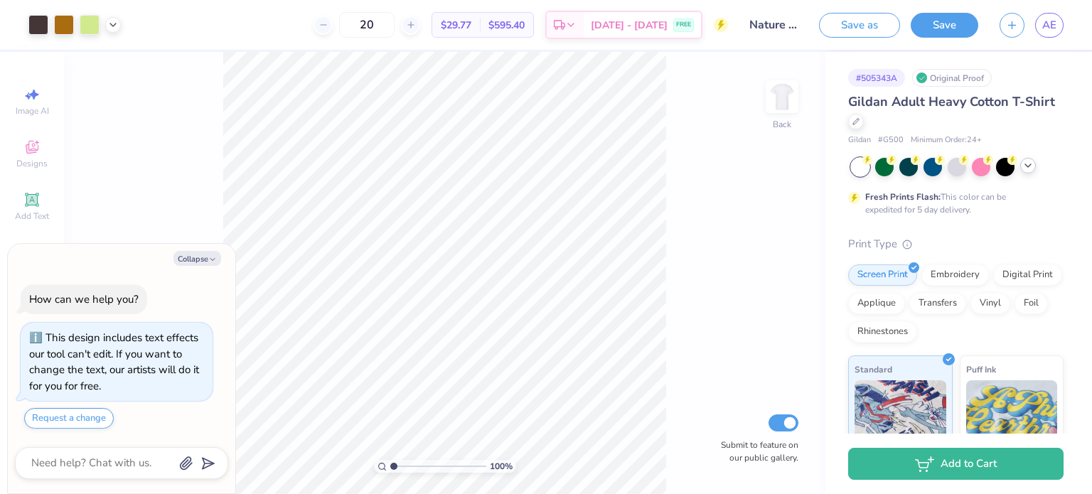
click at [1029, 167] on icon at bounding box center [1027, 165] width 11 height 11
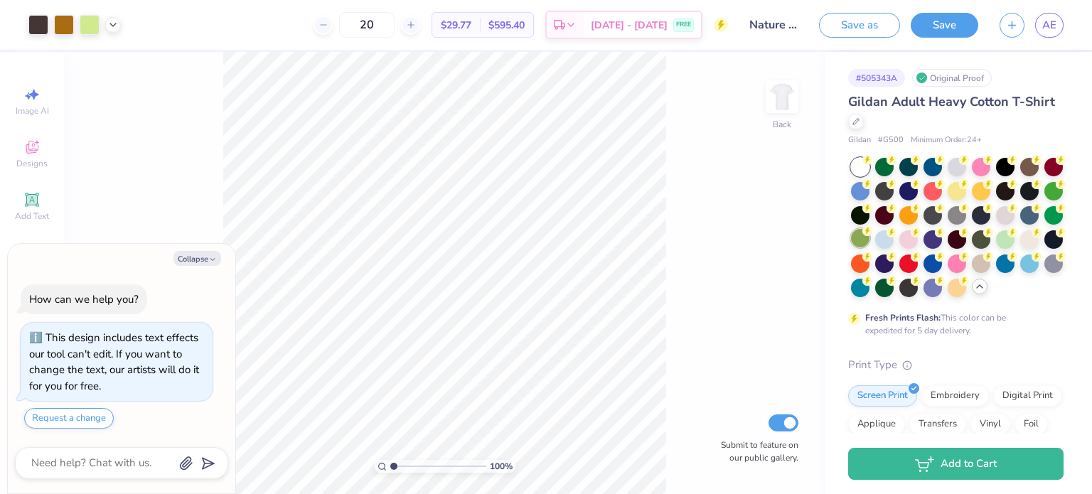
click at [869, 236] on div at bounding box center [860, 238] width 18 height 18
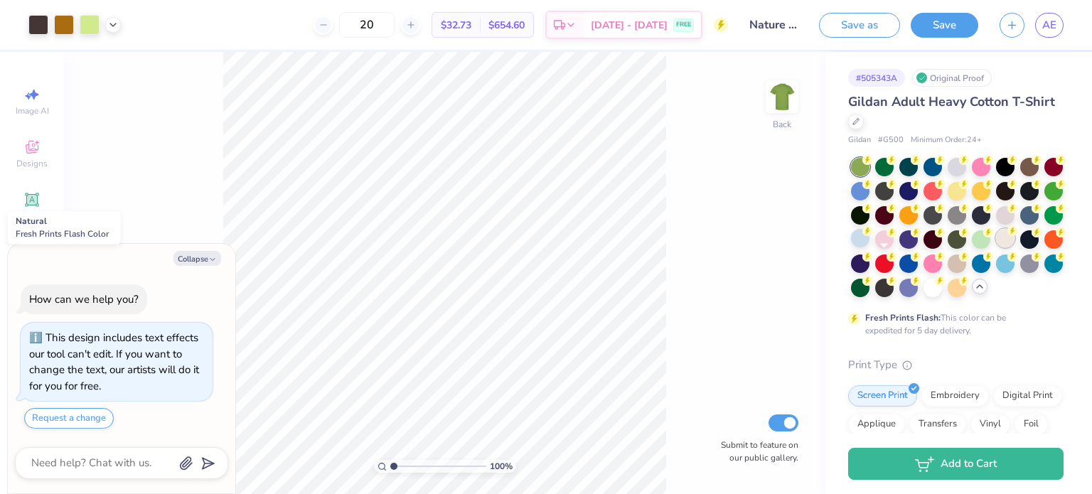
click at [996, 247] on div at bounding box center [1005, 238] width 18 height 18
click at [869, 240] on div at bounding box center [860, 238] width 18 height 18
click at [869, 289] on div at bounding box center [860, 286] width 18 height 18
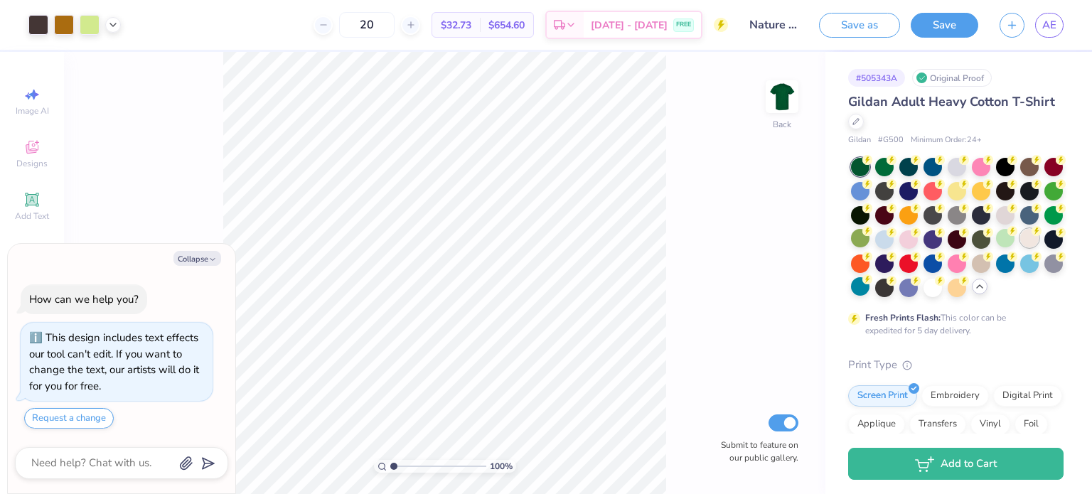
click at [1020, 247] on div at bounding box center [1029, 238] width 18 height 18
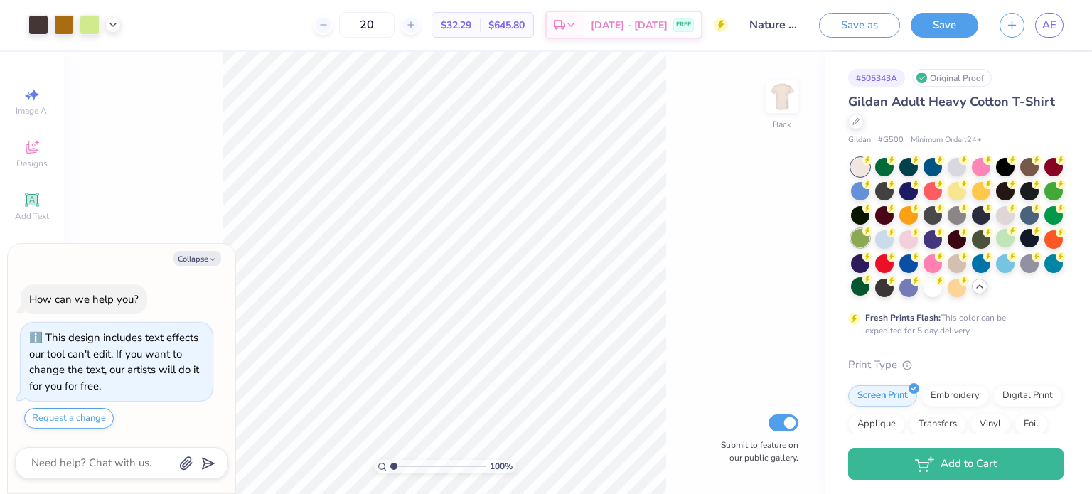
click at [869, 237] on div at bounding box center [860, 238] width 18 height 18
click at [948, 297] on div at bounding box center [957, 288] width 18 height 18
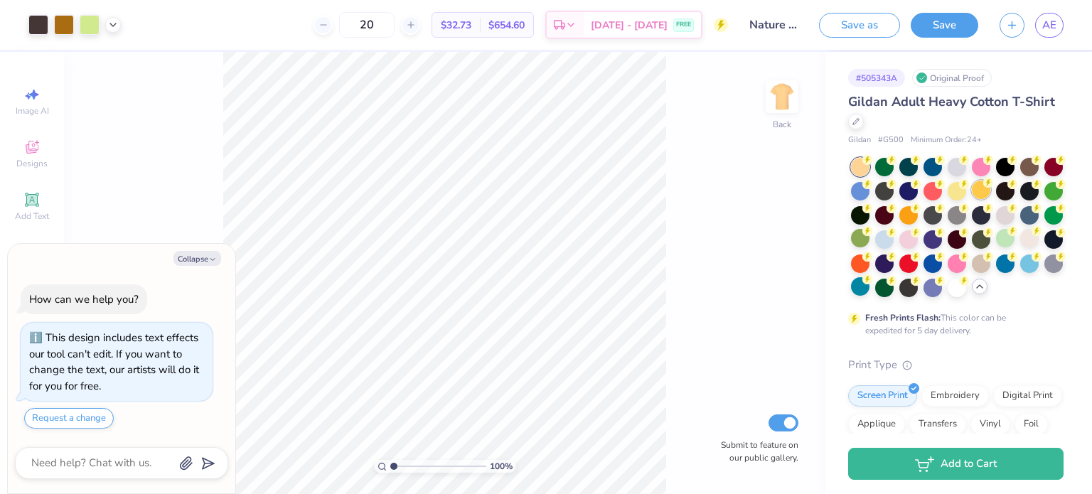
click at [990, 193] on div at bounding box center [981, 190] width 18 height 18
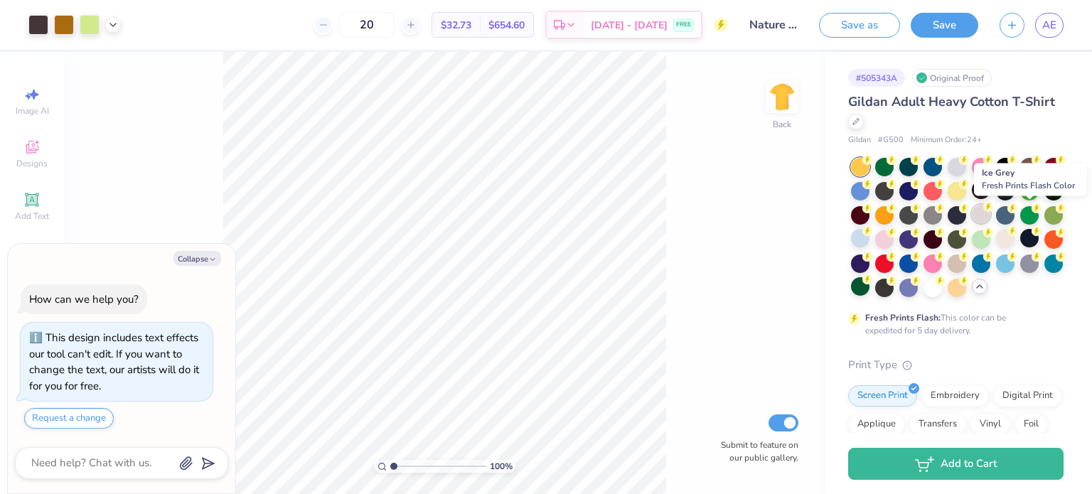
click at [990, 215] on div at bounding box center [981, 214] width 18 height 18
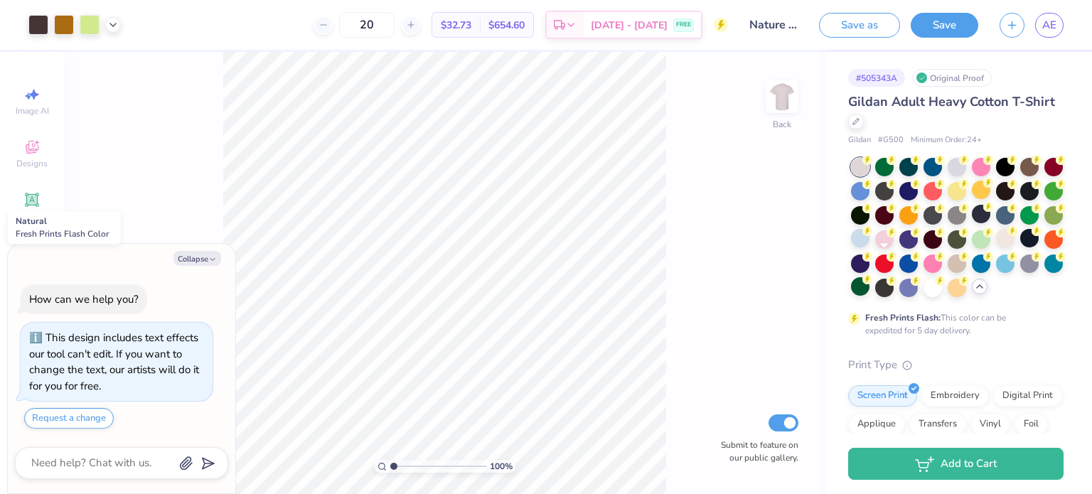
click at [996, 247] on div at bounding box center [1005, 238] width 18 height 18
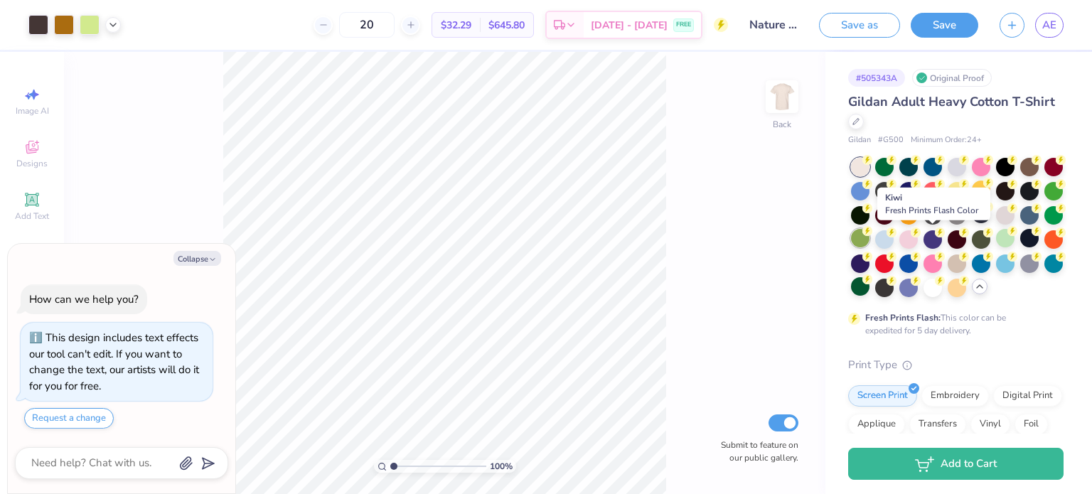
click at [869, 235] on div at bounding box center [860, 238] width 18 height 18
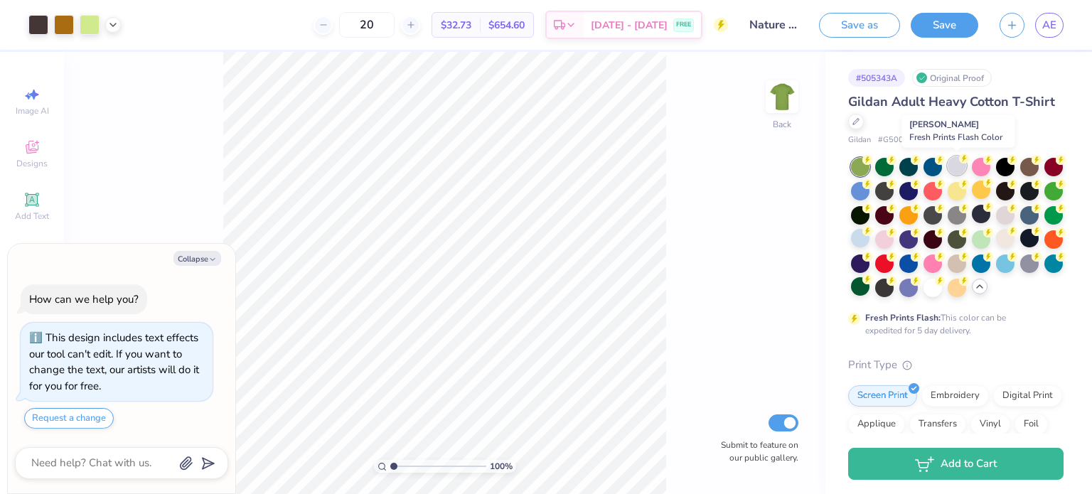
click at [959, 170] on div at bounding box center [957, 165] width 18 height 18
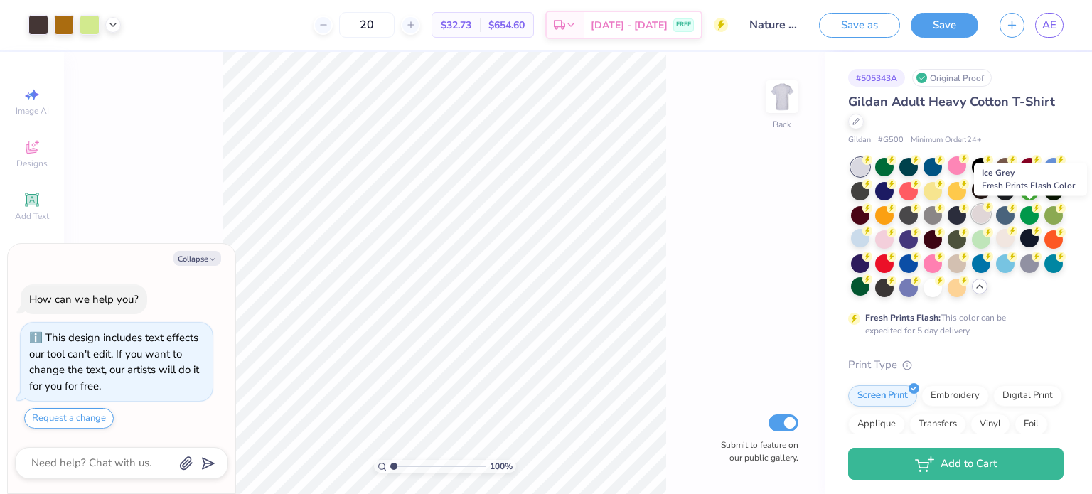
click at [990, 218] on div at bounding box center [981, 214] width 18 height 18
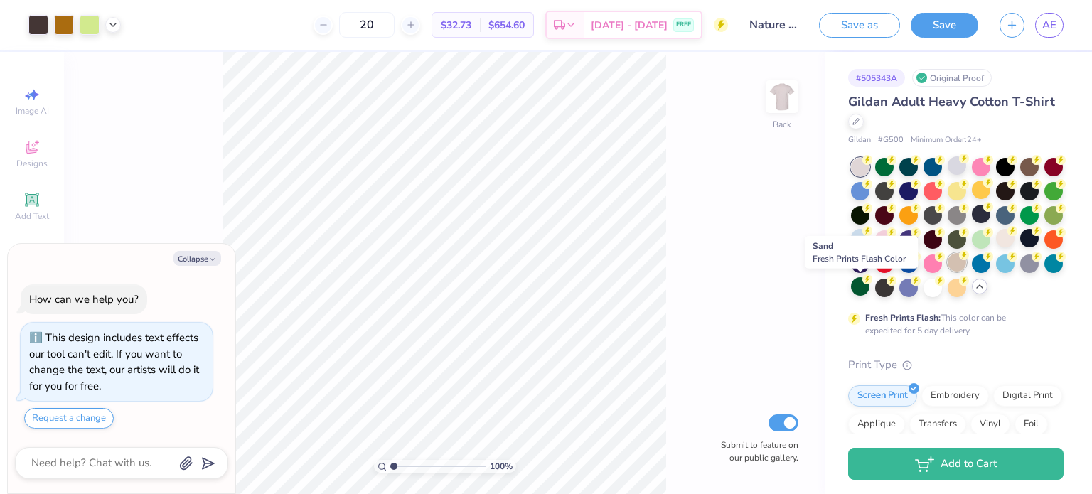
click at [948, 272] on div at bounding box center [957, 262] width 18 height 18
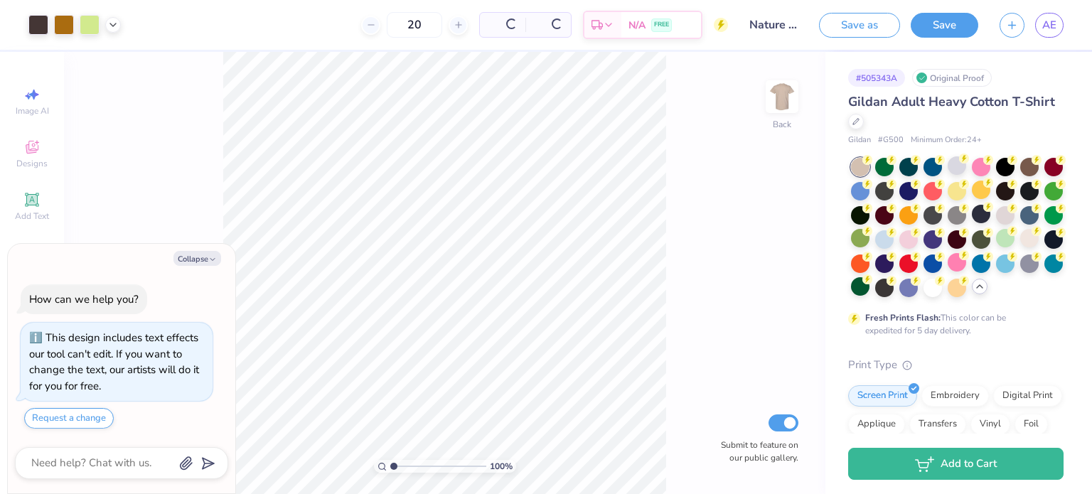
type textarea "x"
